Goal: Browse casually

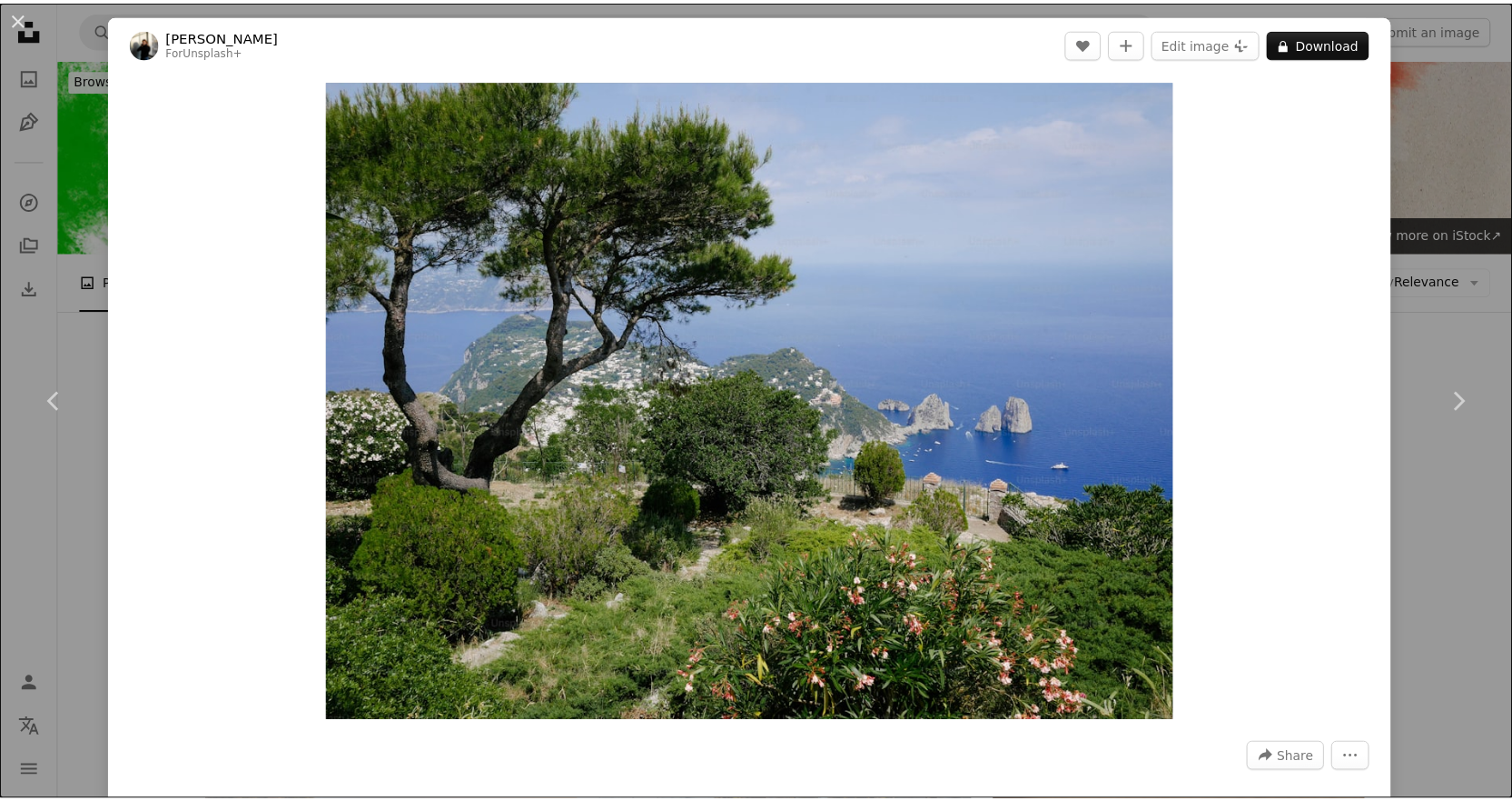
scroll to position [24724, 0]
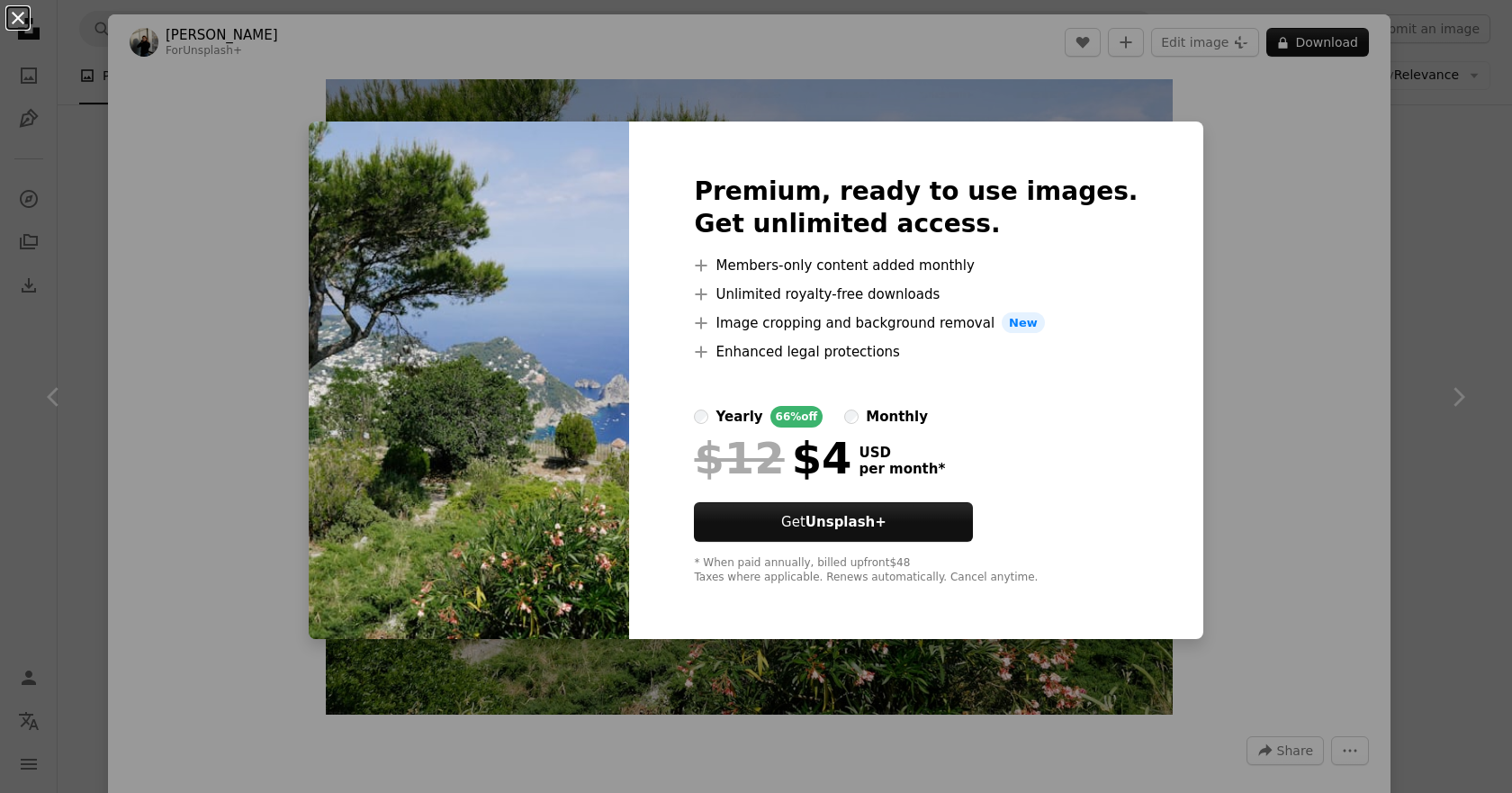
click at [15, 19] on button "An X shape" at bounding box center [18, 18] width 22 height 22
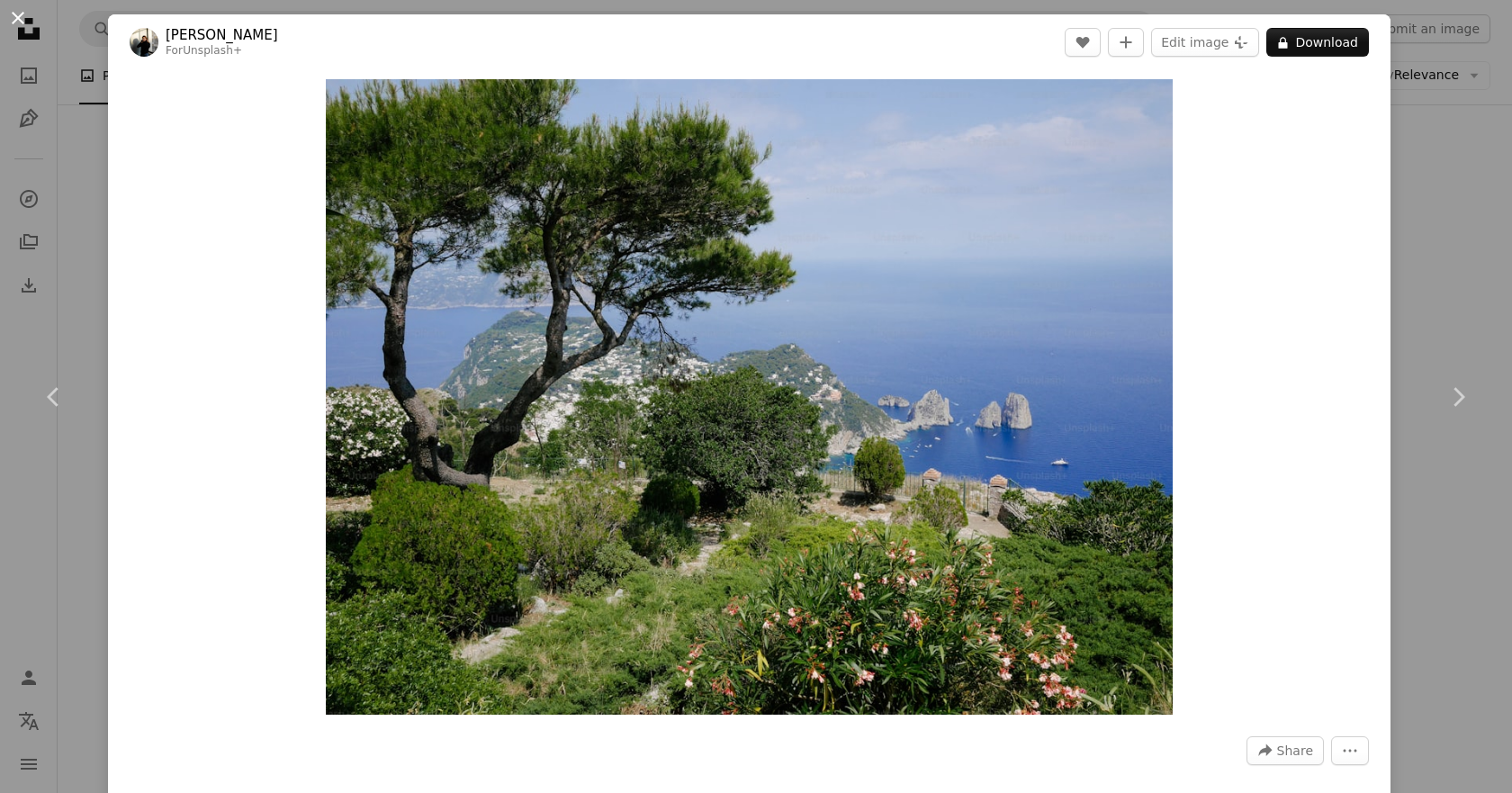
click at [21, 13] on button "An X shape" at bounding box center [18, 18] width 22 height 22
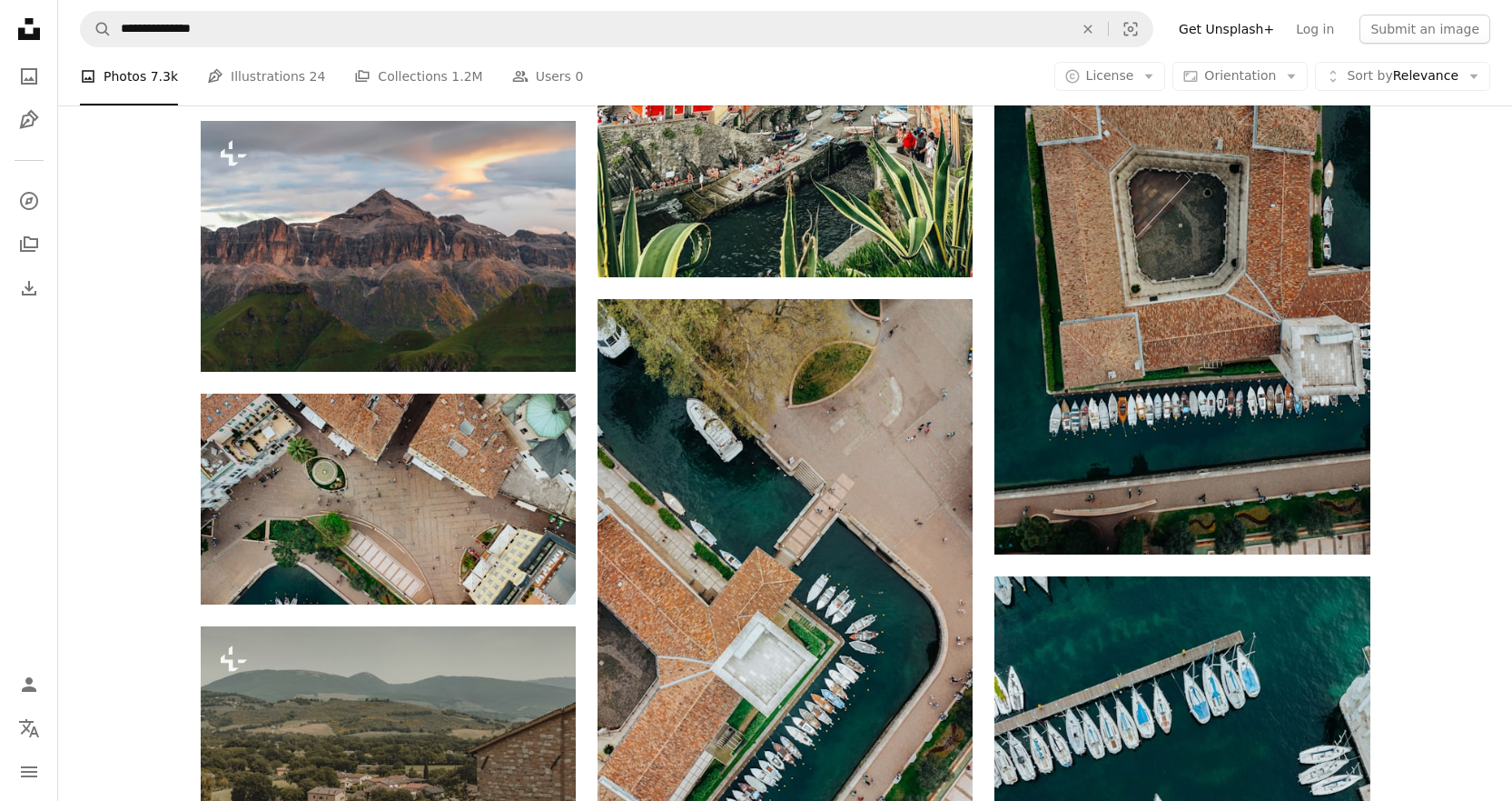
scroll to position [28903, 0]
